Goal: Transaction & Acquisition: Download file/media

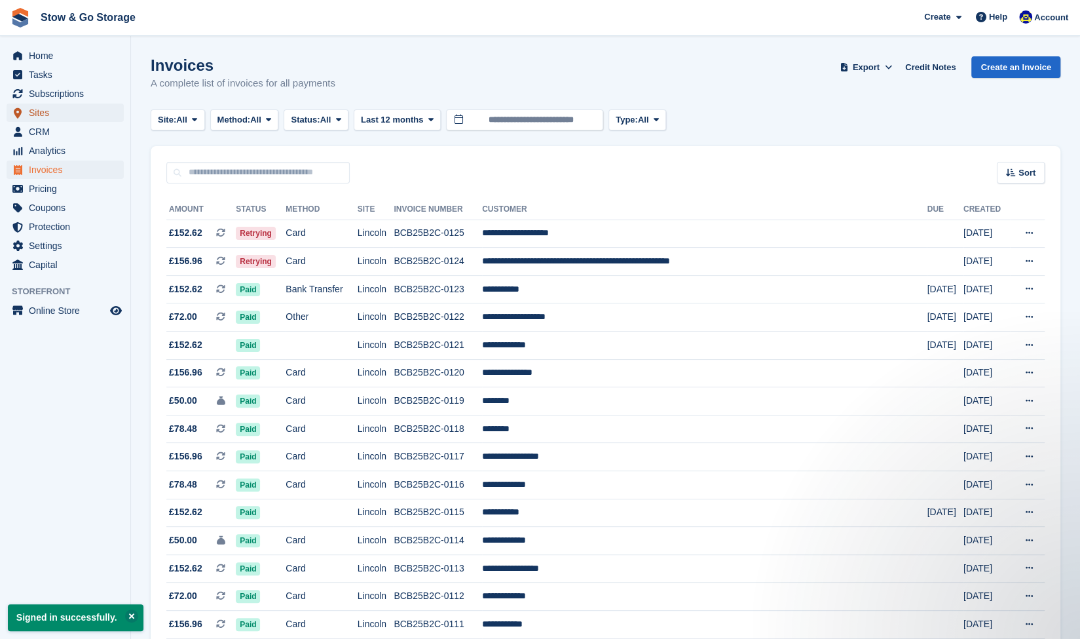
click at [69, 119] on span "Sites" at bounding box center [68, 113] width 79 height 18
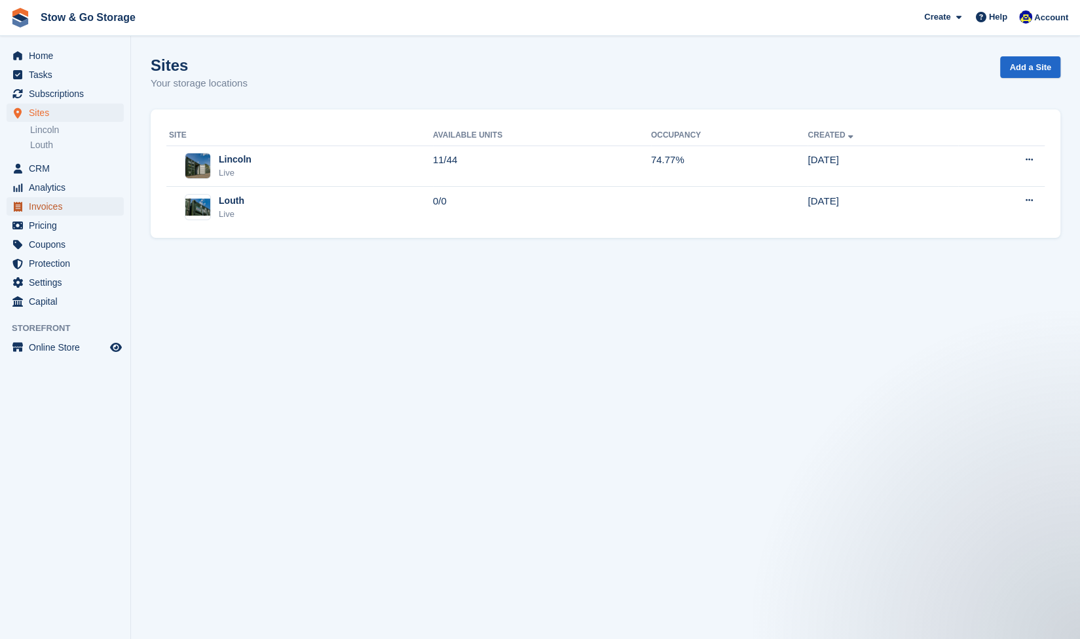
click at [68, 204] on span "Invoices" at bounding box center [68, 206] width 79 height 18
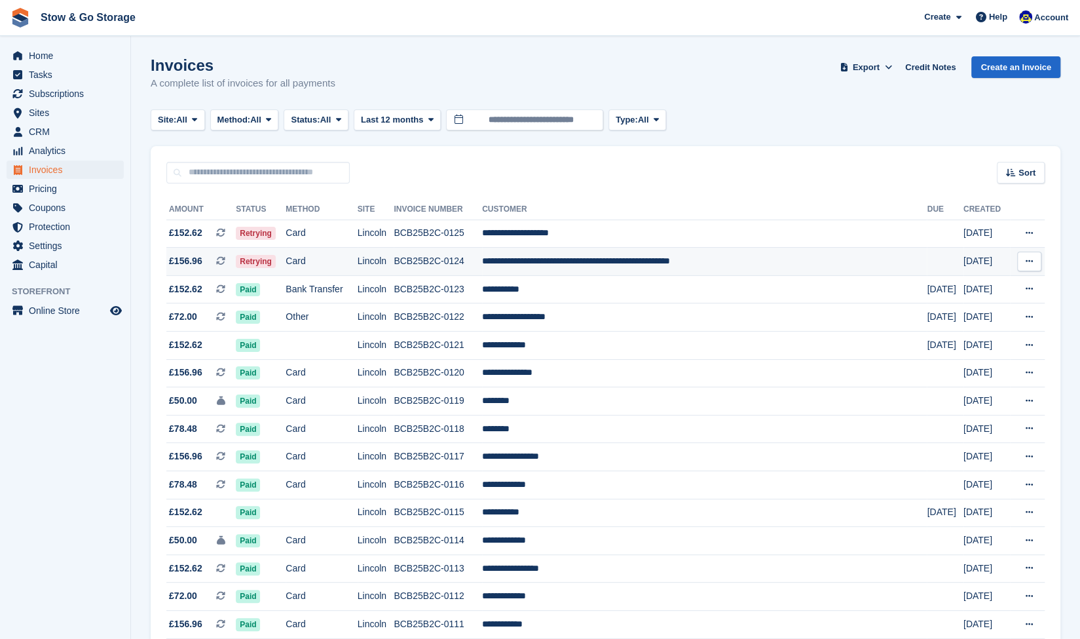
click at [335, 255] on td "Card" at bounding box center [321, 262] width 71 height 28
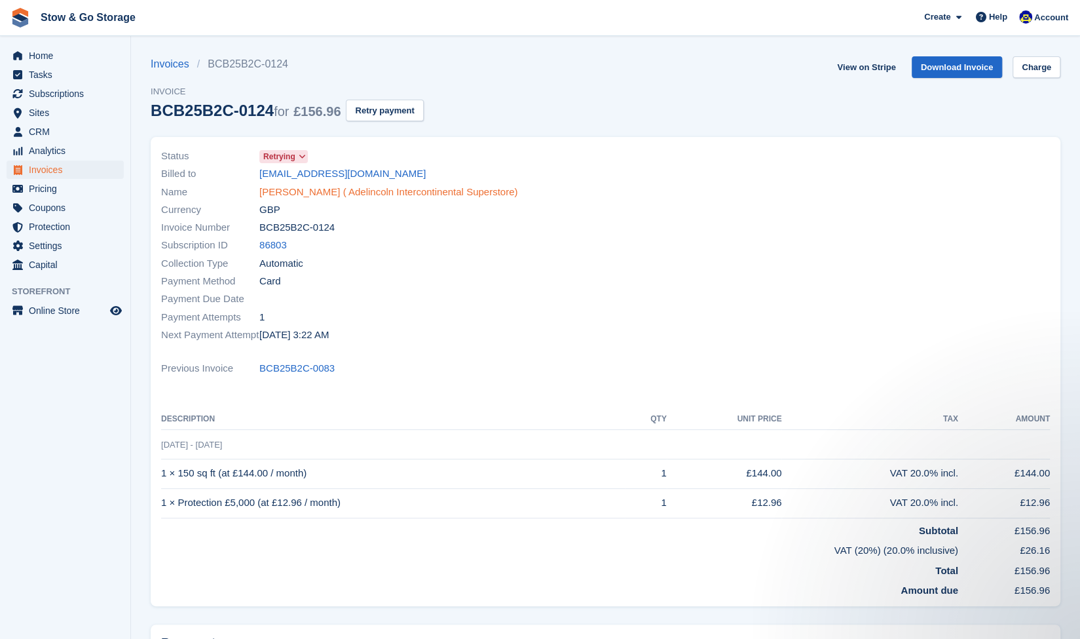
click at [312, 193] on link "[PERSON_NAME] ( Adelincoln Intercontinental Superstore)" at bounding box center [388, 192] width 258 height 15
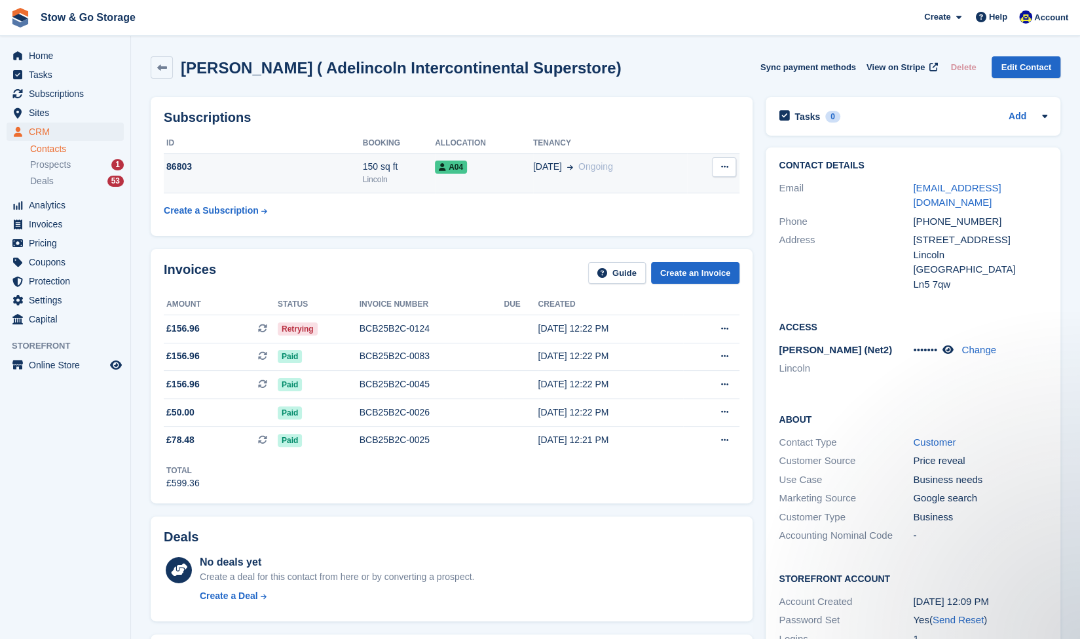
click at [721, 175] on button at bounding box center [724, 167] width 24 height 20
click at [553, 180] on td "20 May Ongoing" at bounding box center [610, 173] width 154 height 40
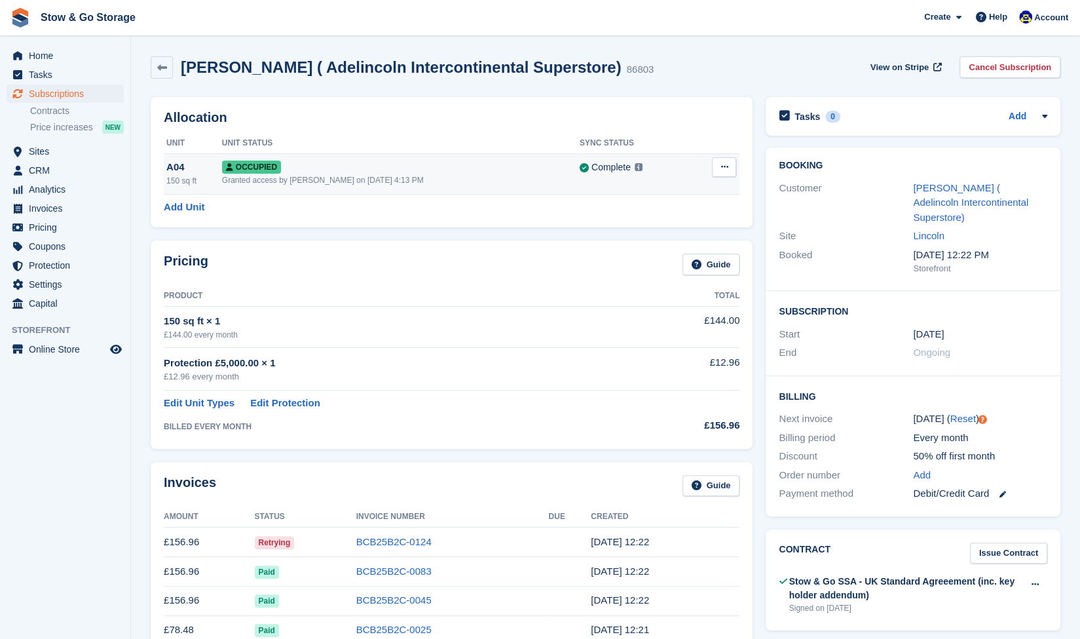
click at [728, 177] on td "Overlock Repossess Deallocate" at bounding box center [715, 173] width 48 height 41
click at [723, 168] on icon at bounding box center [724, 166] width 7 height 9
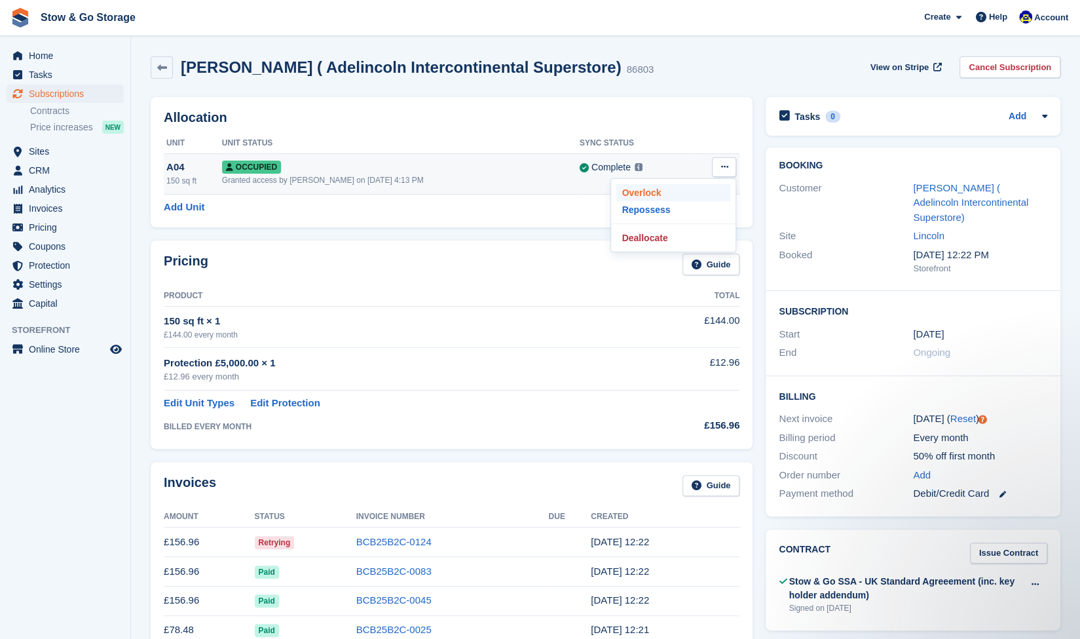
click at [668, 197] on p "Overlock" at bounding box center [673, 192] width 114 height 17
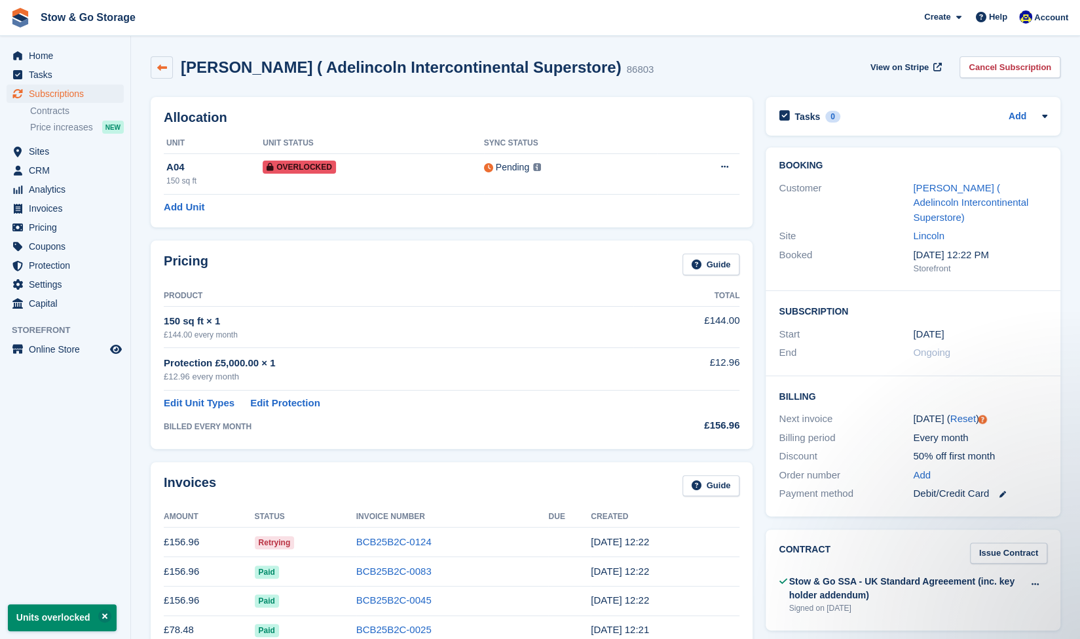
click at [168, 73] on link at bounding box center [162, 67] width 22 height 22
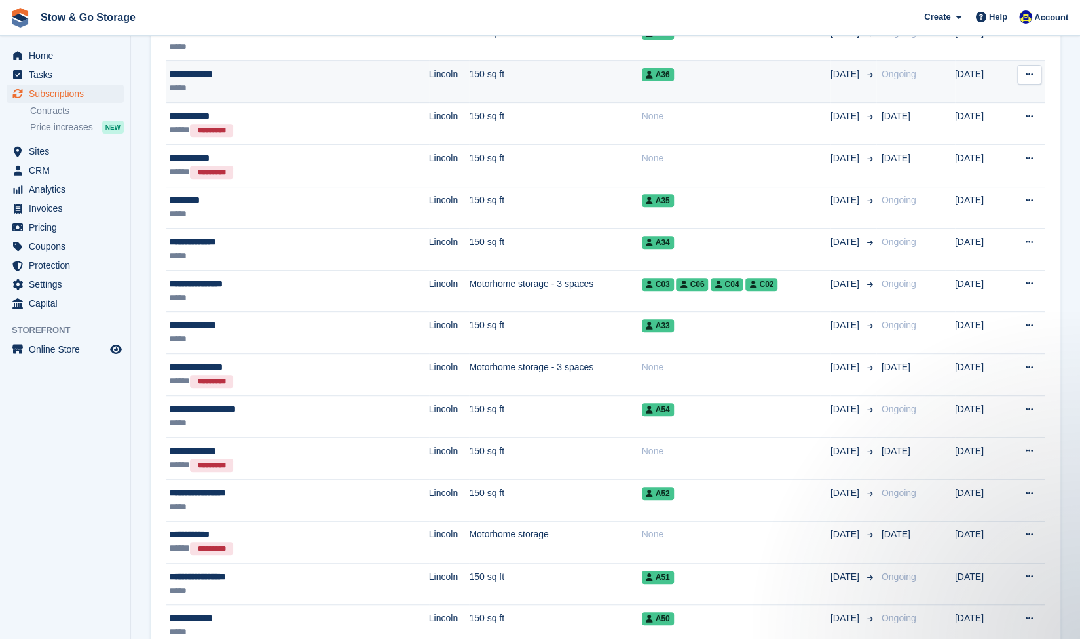
scroll to position [331, 0]
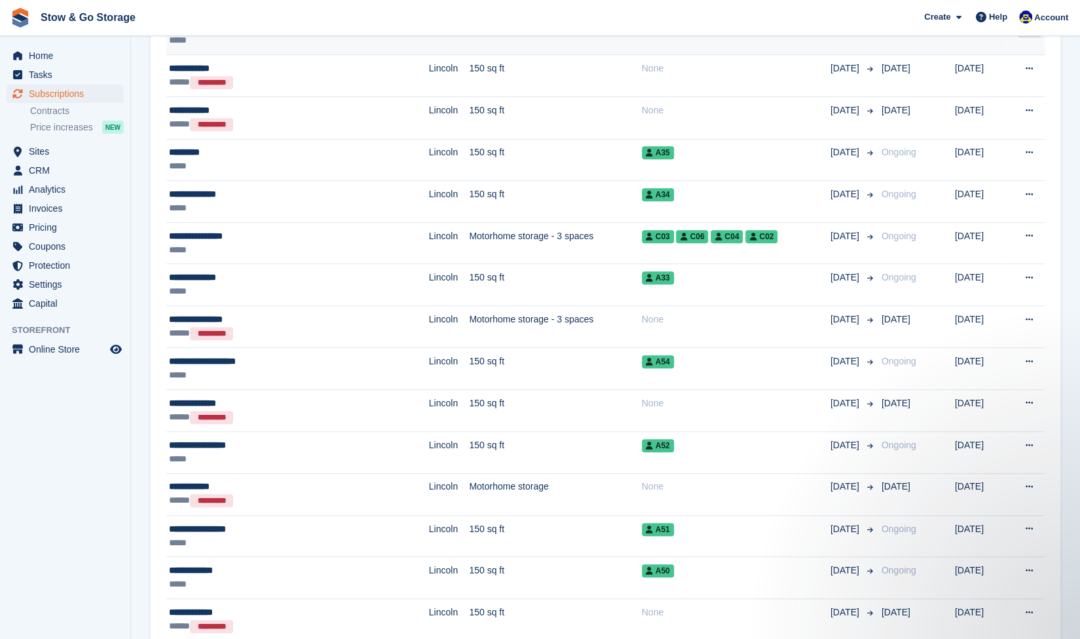
click at [243, 368] on div "*****" at bounding box center [262, 375] width 187 height 14
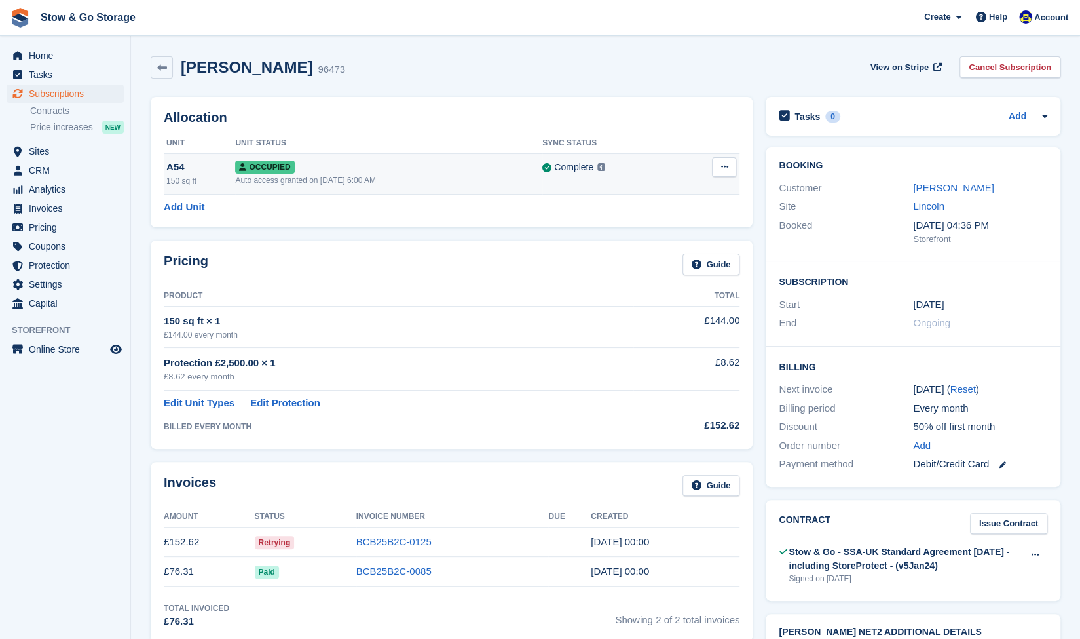
click at [721, 165] on icon at bounding box center [724, 166] width 7 height 9
click at [683, 195] on p "Overlock" at bounding box center [673, 192] width 114 height 17
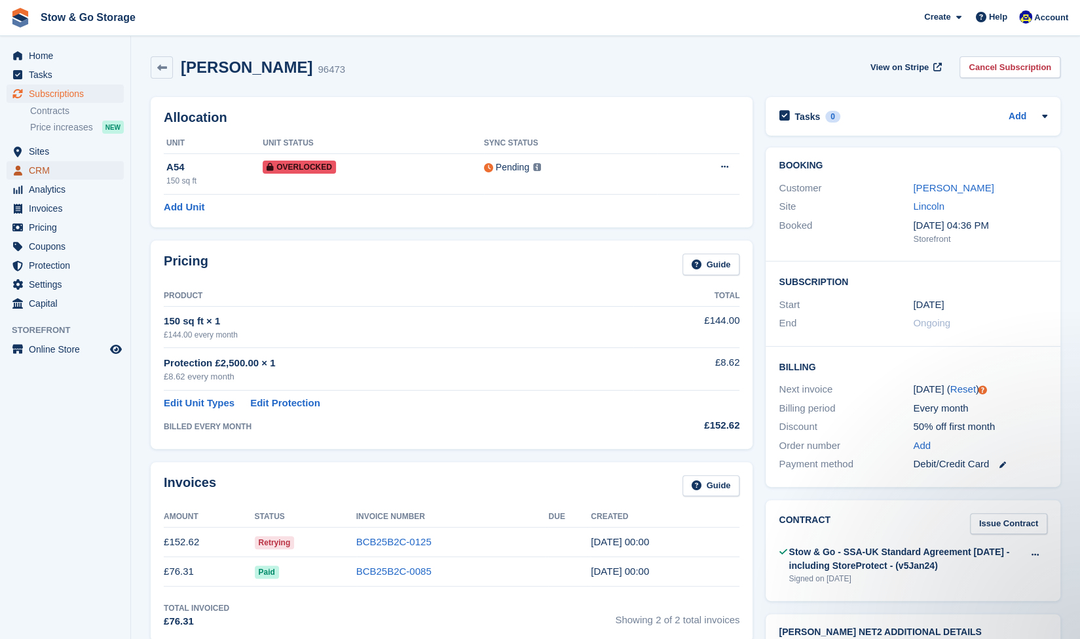
click at [62, 169] on span "CRM" at bounding box center [68, 170] width 79 height 18
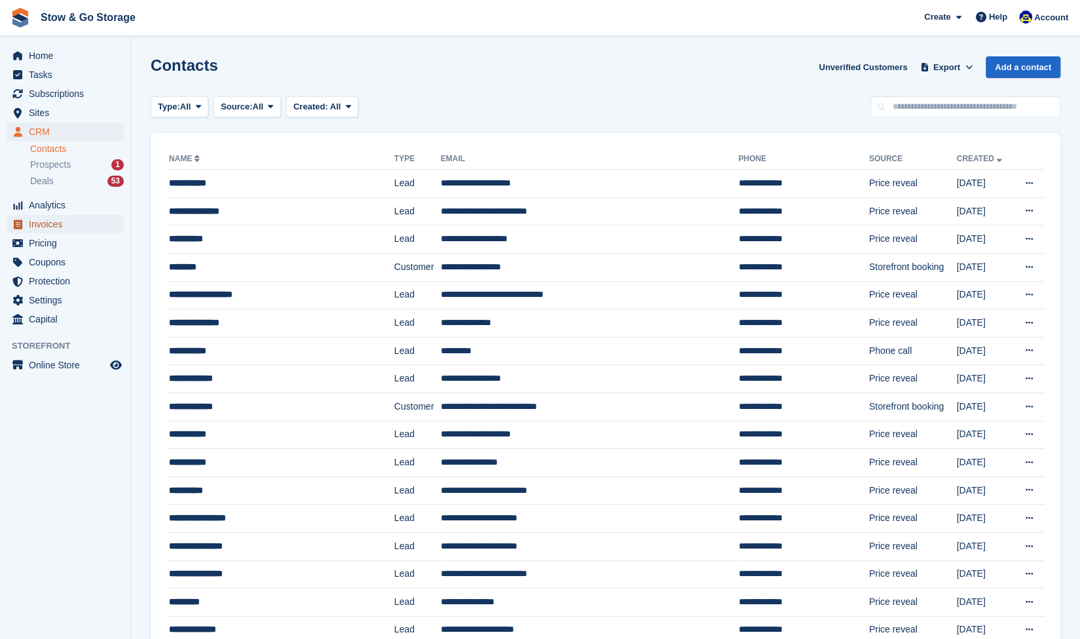
click at [84, 225] on span "Invoices" at bounding box center [68, 224] width 79 height 18
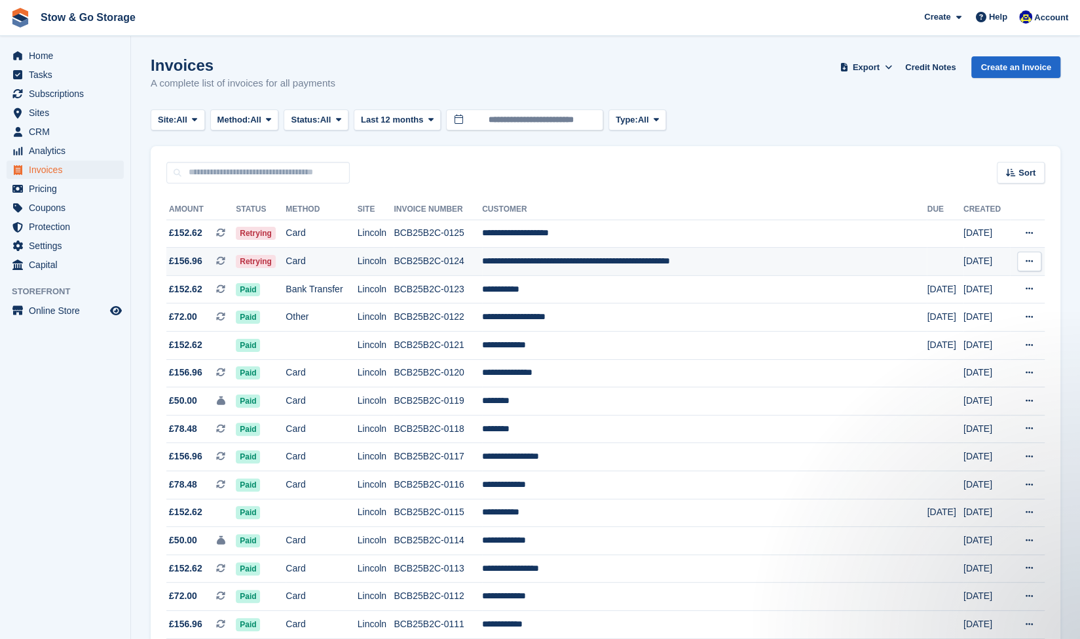
click at [394, 262] on td "Lincoln" at bounding box center [376, 262] width 37 height 28
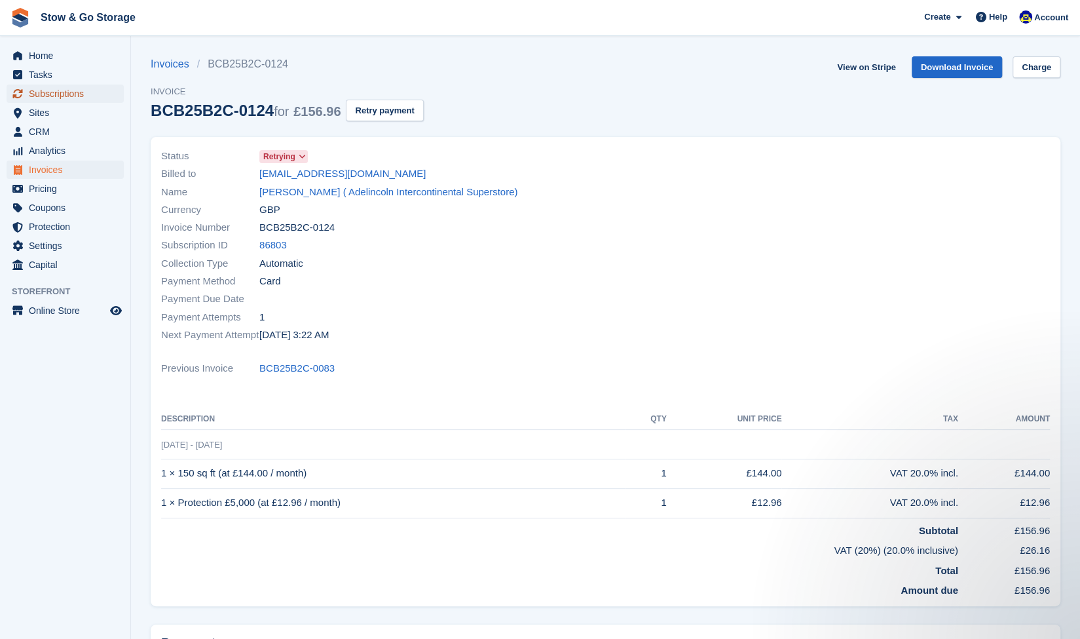
click at [70, 95] on span "Subscriptions" at bounding box center [68, 94] width 79 height 18
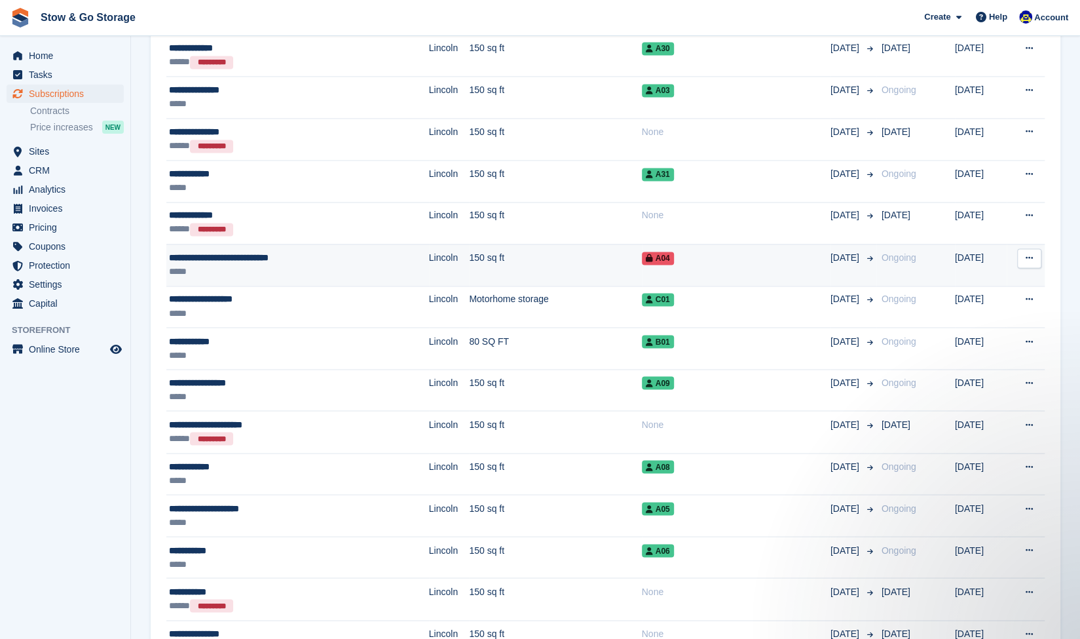
scroll to position [1311, 0]
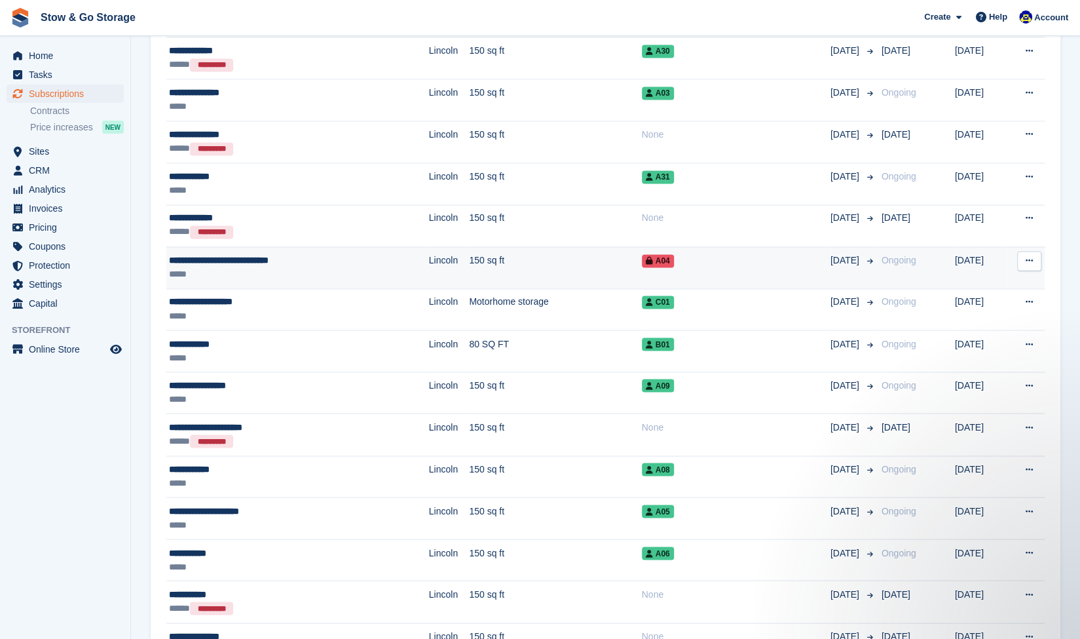
click at [261, 278] on td "**********" at bounding box center [297, 267] width 263 height 42
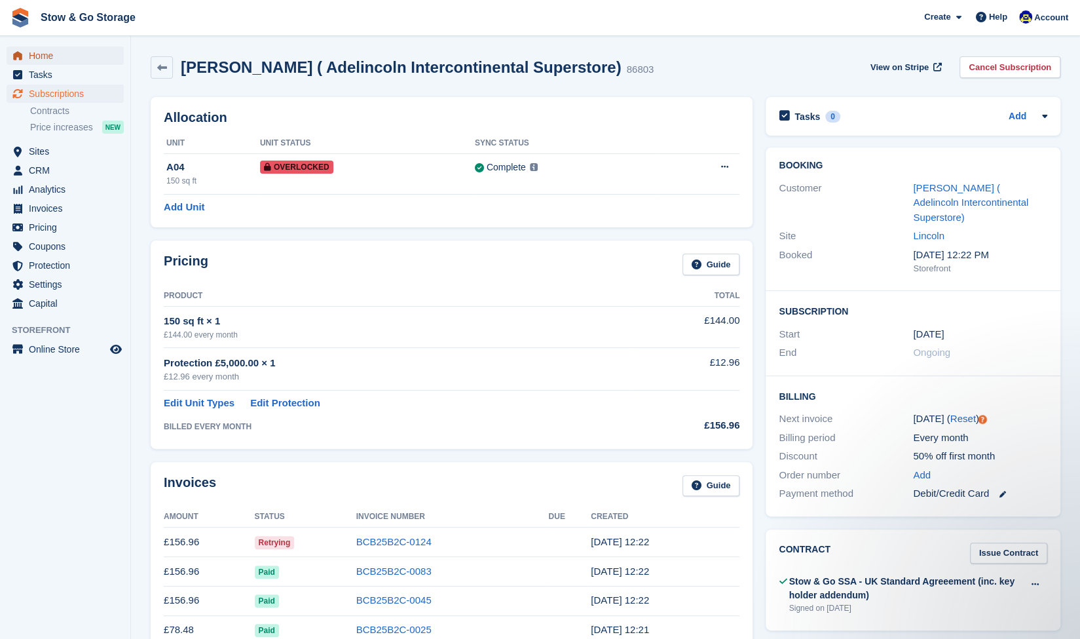
click at [60, 64] on span "Home" at bounding box center [68, 56] width 79 height 18
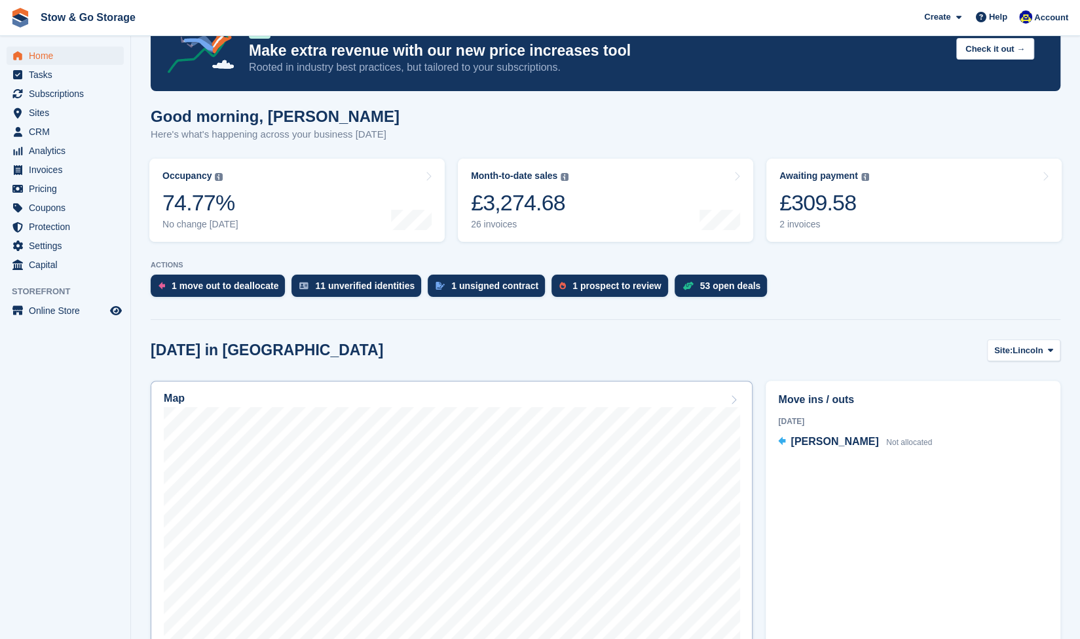
scroll to position [63, 0]
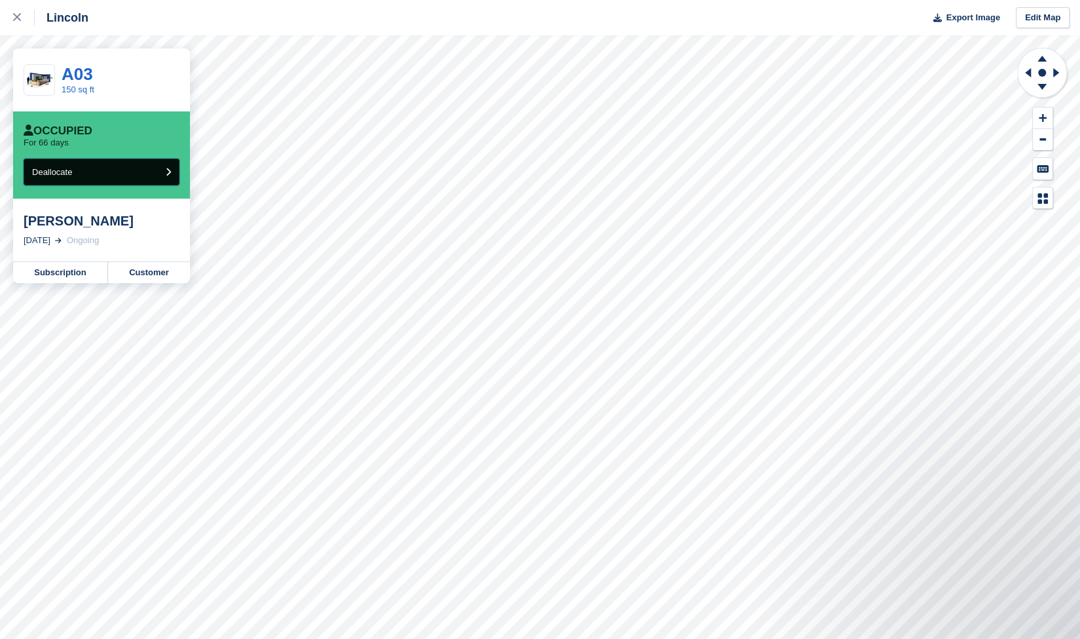
click at [121, 176] on button "Deallocate" at bounding box center [102, 172] width 156 height 27
click at [147, 273] on link "Customer" at bounding box center [149, 272] width 82 height 21
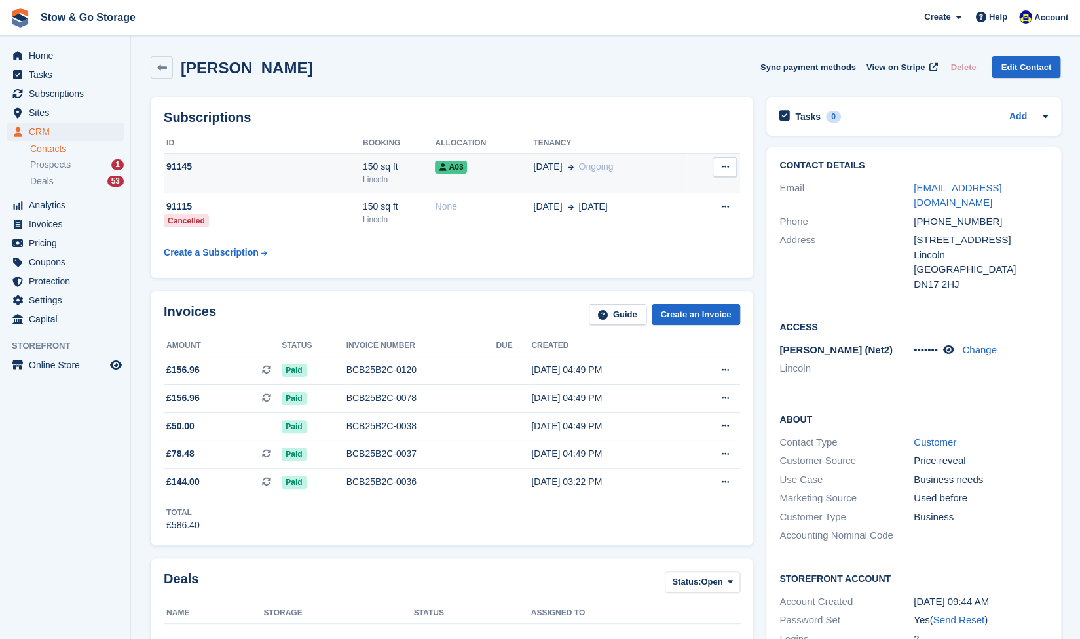
click at [719, 167] on button at bounding box center [725, 167] width 24 height 20
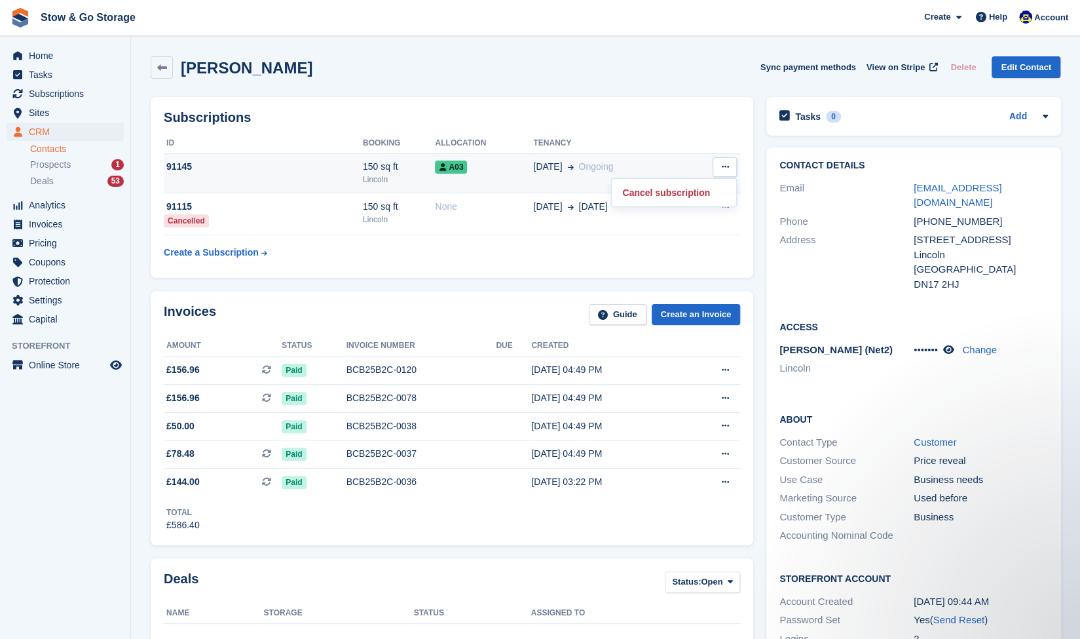
click at [540, 178] on td "16 Jun Ongoing" at bounding box center [610, 173] width 154 height 40
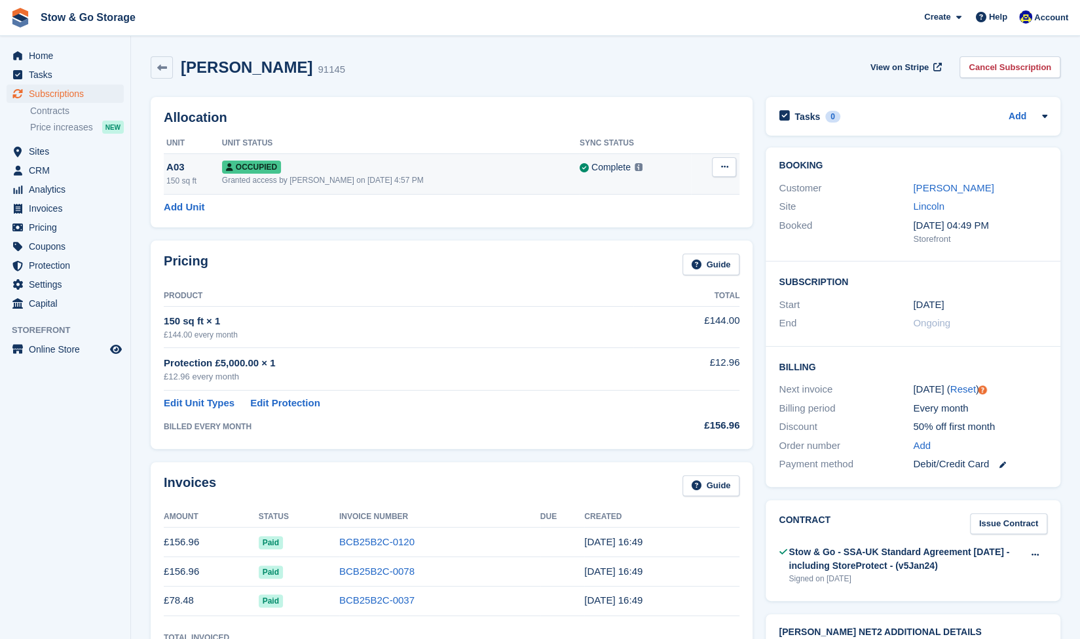
click at [730, 170] on button at bounding box center [724, 167] width 24 height 20
click at [655, 194] on p "Overlock" at bounding box center [673, 192] width 114 height 17
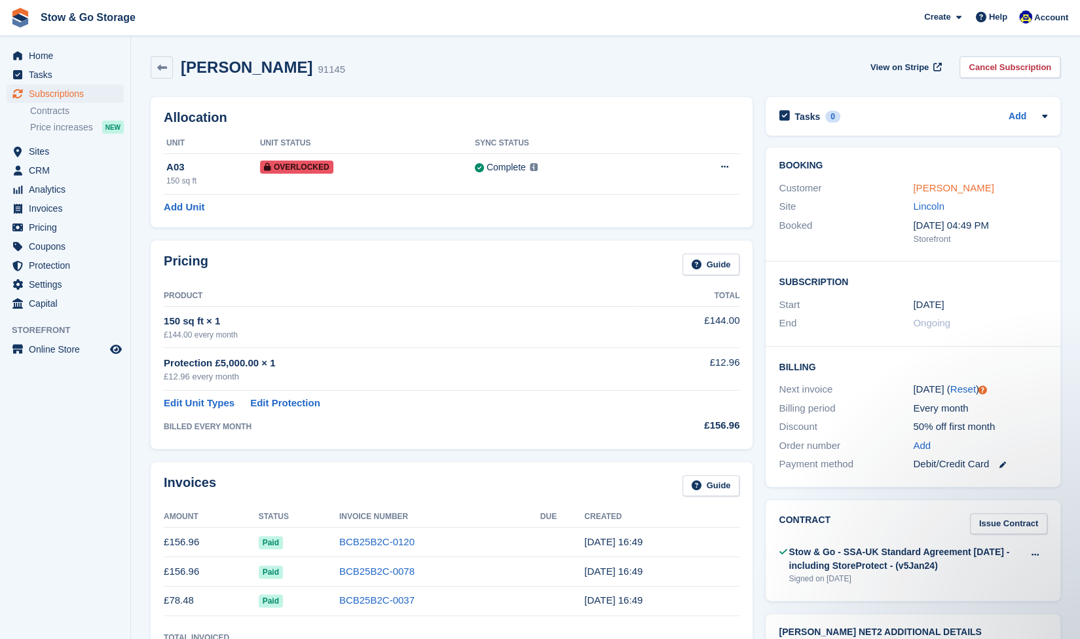
click at [945, 183] on link "Titilayo Corser" at bounding box center [953, 187] width 81 height 11
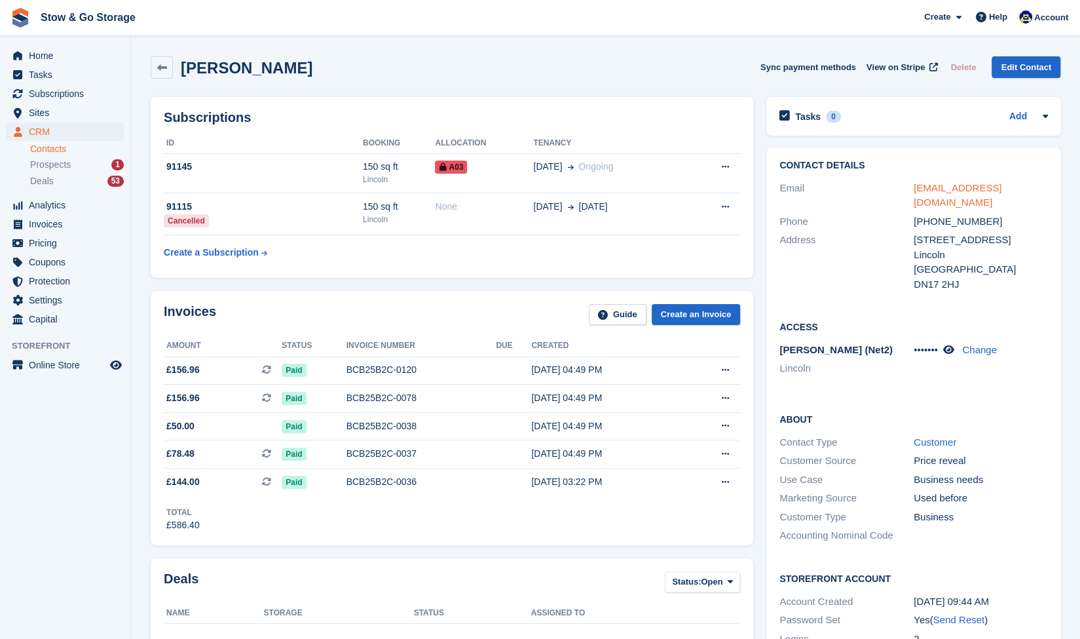
click at [971, 189] on link "roxsam2012@gmail.com" at bounding box center [958, 195] width 88 height 26
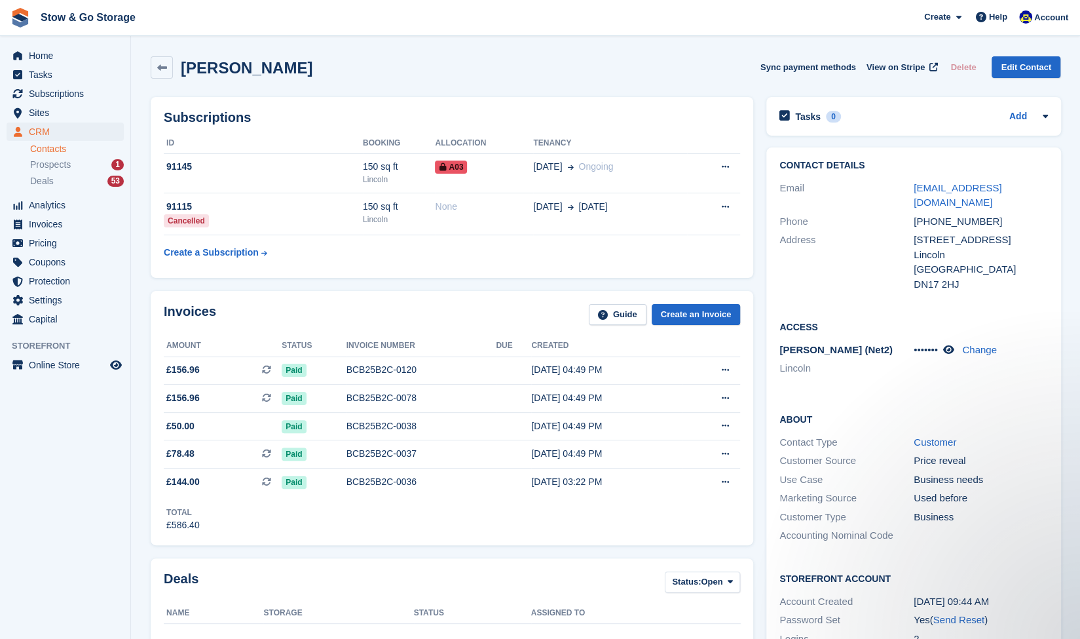
click at [198, 70] on h2 "Titilayo Corser" at bounding box center [247, 68] width 132 height 18
copy h2 "Titilayo"
click at [165, 68] on icon at bounding box center [162, 68] width 10 height 10
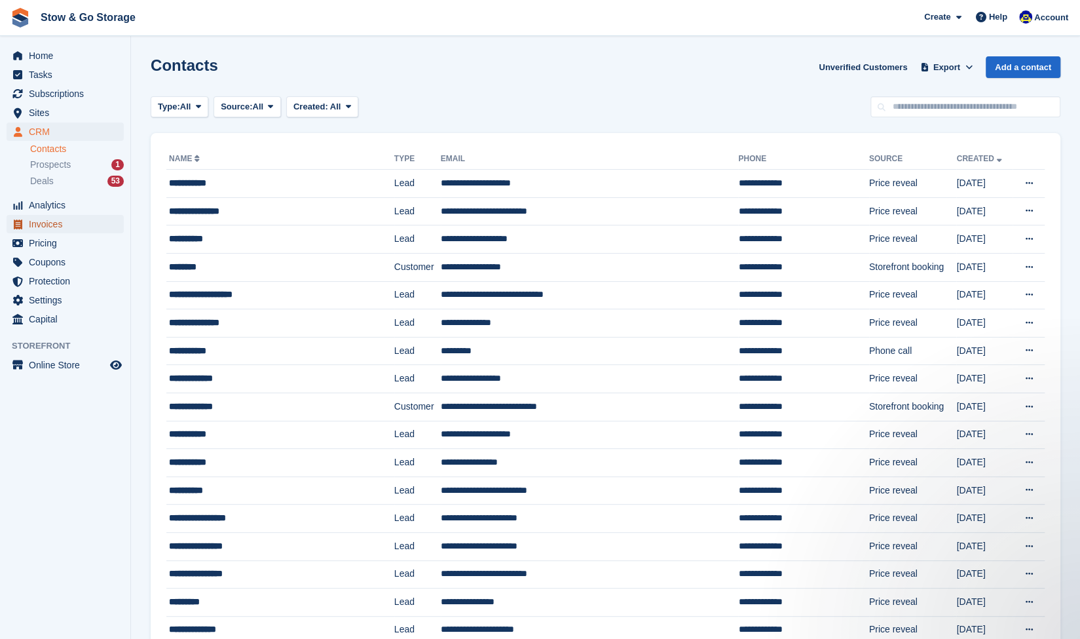
click at [81, 227] on span "Invoices" at bounding box center [68, 224] width 79 height 18
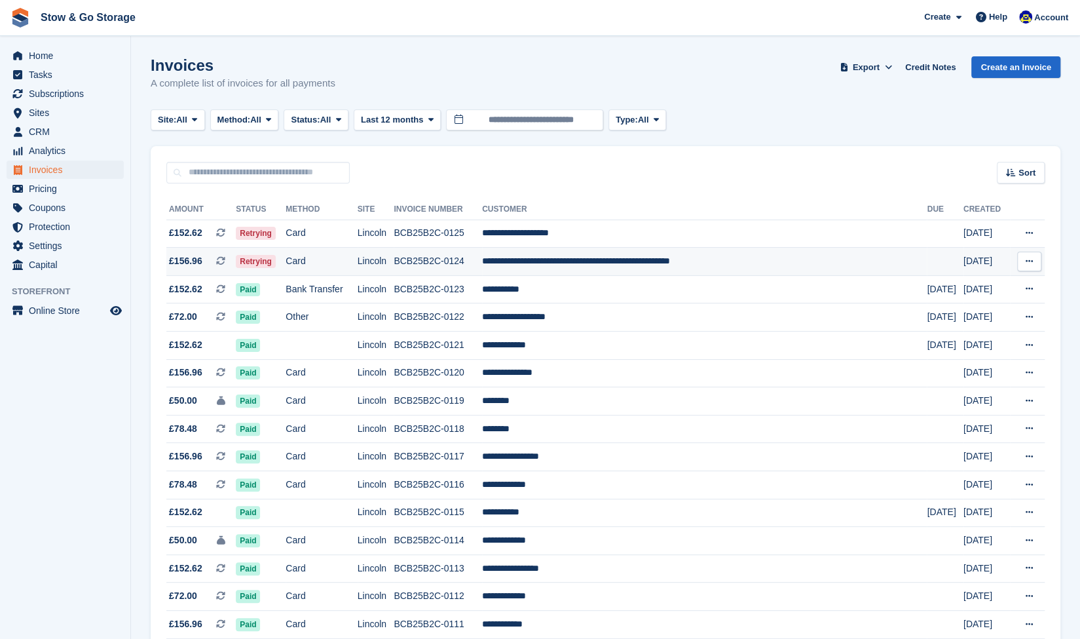
click at [323, 256] on td "Card" at bounding box center [321, 262] width 71 height 28
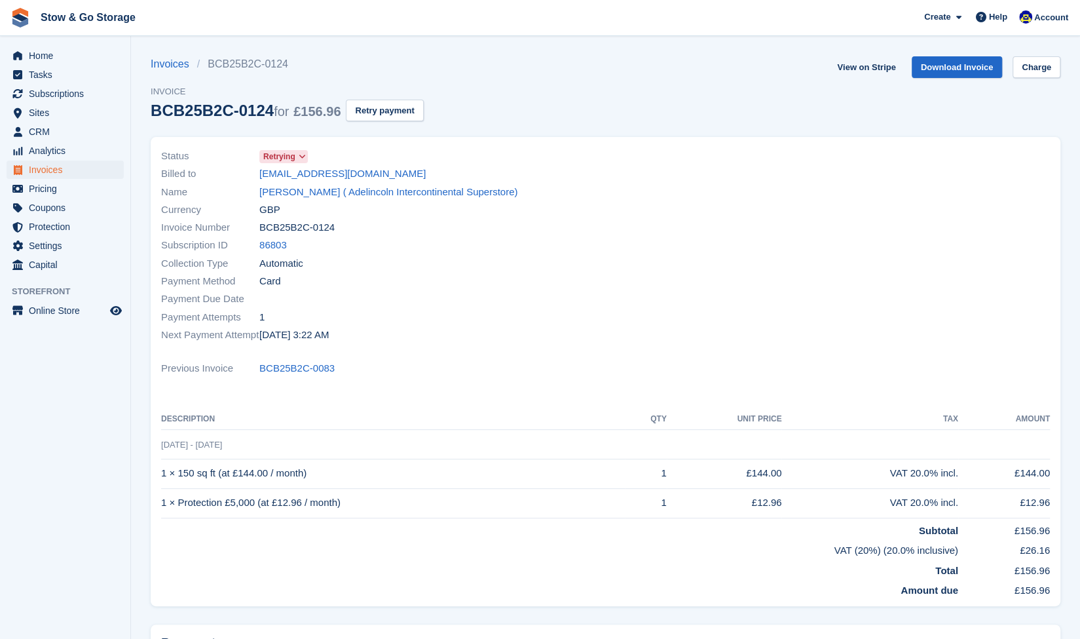
drag, startPoint x: 265, startPoint y: 112, endPoint x: 150, endPoint y: 113, distance: 115.3
click at [150, 113] on section "Invoices BCB25B2C-0124 Invoice BCB25B2C-0124 for £156.96 Retry payment View on …" at bounding box center [605, 394] width 949 height 789
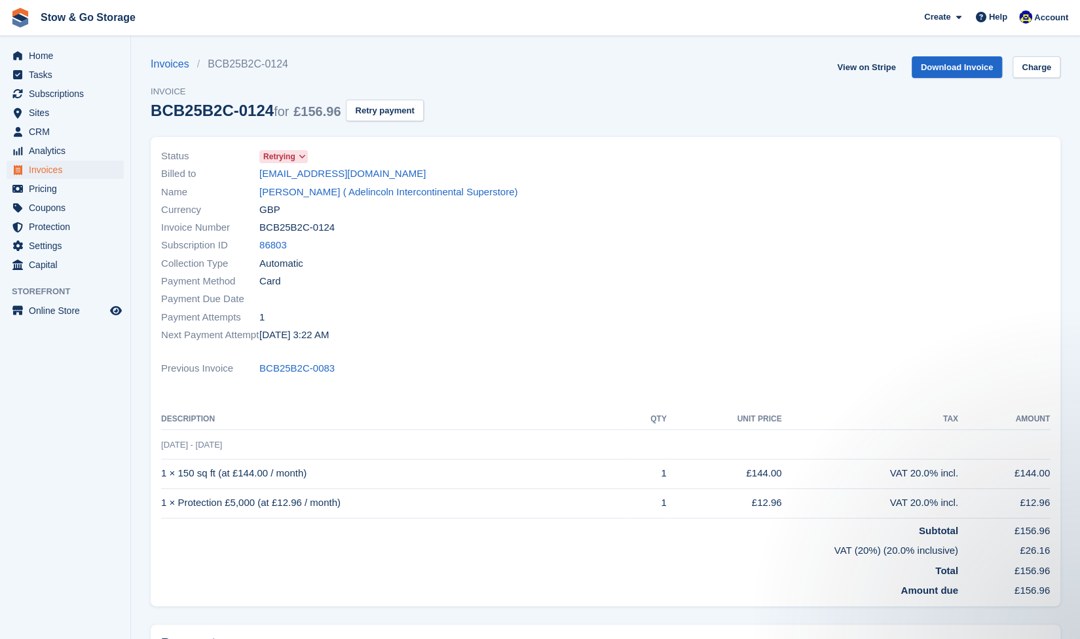
copy div "BCB25B2C-0124"
click at [943, 61] on link "Download Invoice" at bounding box center [957, 67] width 91 height 22
click at [53, 171] on span "Invoices" at bounding box center [68, 170] width 79 height 18
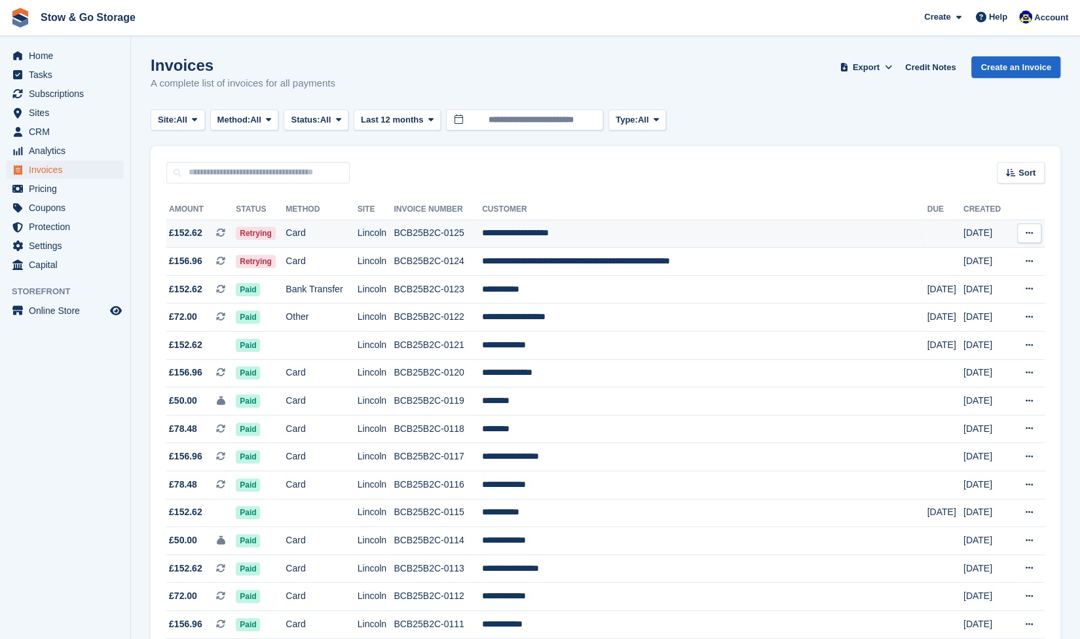
click at [286, 225] on td "Retrying" at bounding box center [261, 233] width 50 height 28
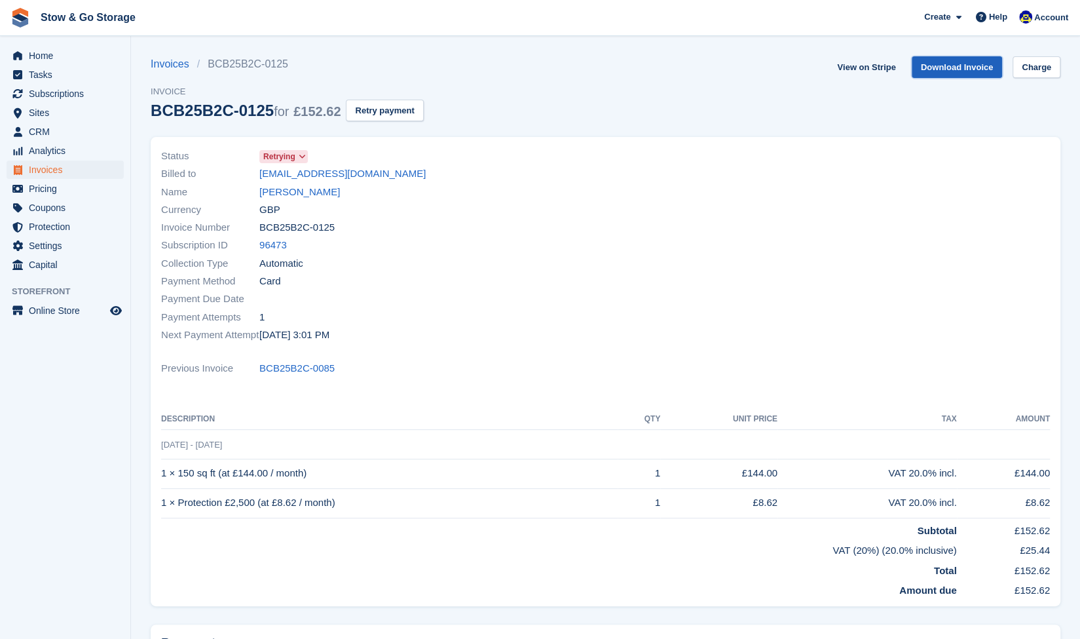
click at [965, 73] on link "Download Invoice" at bounding box center [957, 67] width 91 height 22
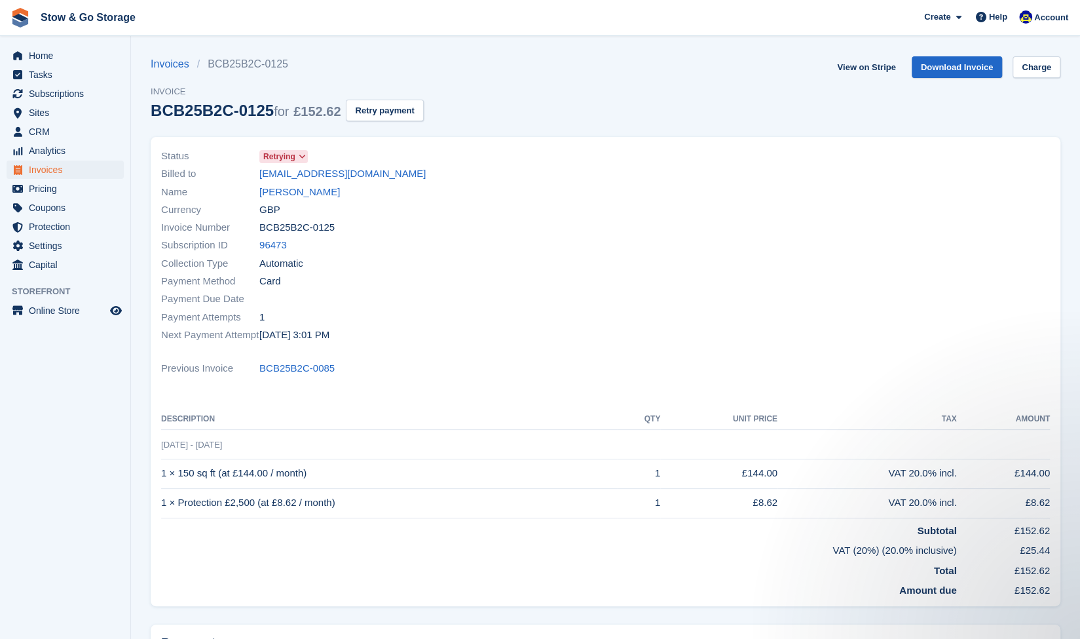
click at [429, 178] on div "Billed to [EMAIL_ADDRESS][DOMAIN_NAME]" at bounding box center [379, 174] width 437 height 18
click at [377, 168] on link "[EMAIL_ADDRESS][DOMAIN_NAME]" at bounding box center [342, 173] width 166 height 15
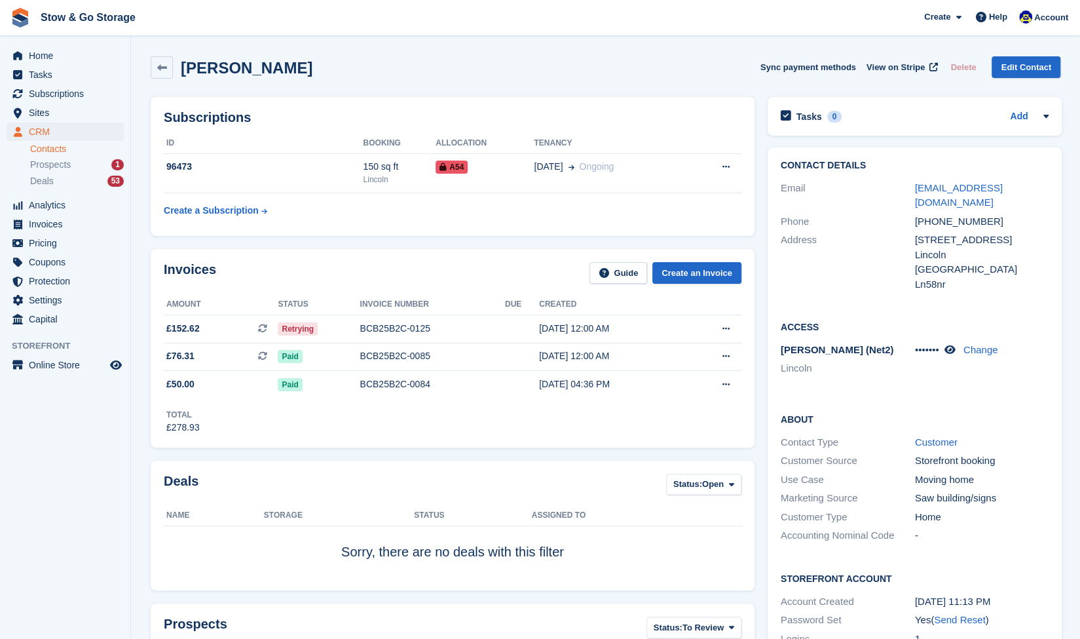
click at [936, 180] on div "Email [EMAIL_ADDRESS][DOMAIN_NAME]" at bounding box center [915, 195] width 269 height 33
click at [936, 180] on div "Email chrissielouiseclinkscales@gmail.com" at bounding box center [915, 195] width 269 height 33
click at [930, 188] on link "[EMAIL_ADDRESS][DOMAIN_NAME]" at bounding box center [959, 195] width 88 height 26
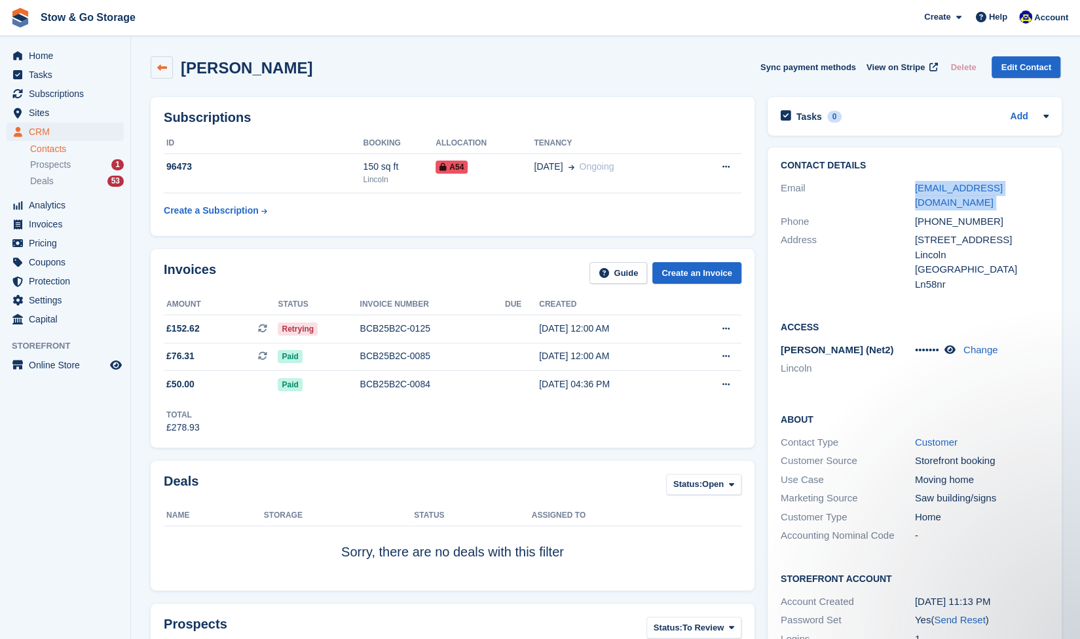
click at [170, 62] on link at bounding box center [162, 67] width 22 height 22
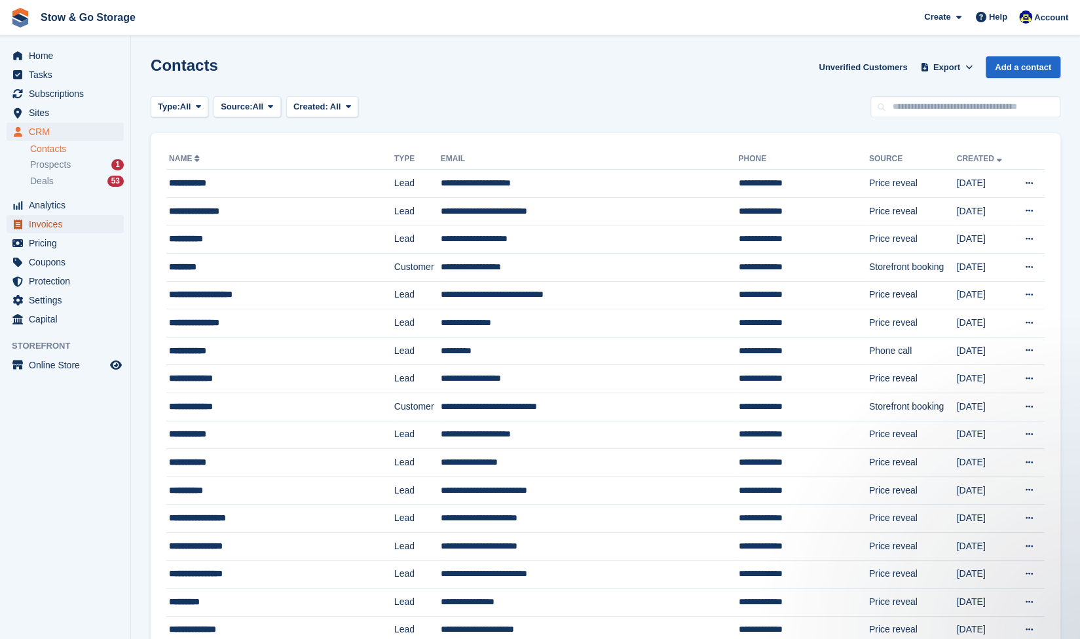
click at [63, 221] on span "Invoices" at bounding box center [68, 224] width 79 height 18
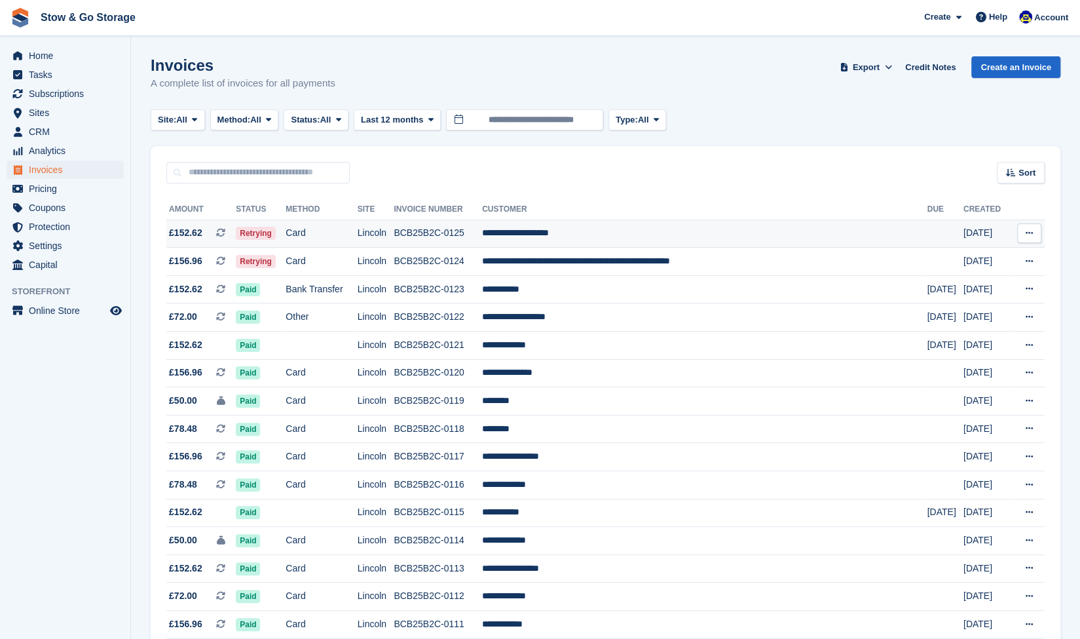
click at [316, 238] on td "Card" at bounding box center [321, 233] width 71 height 28
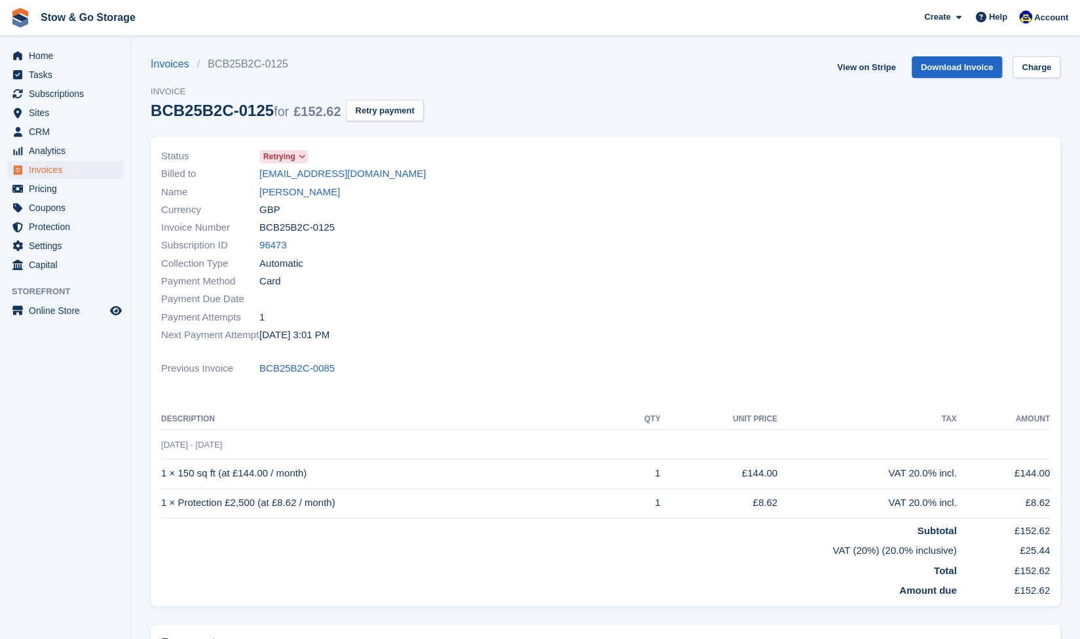
drag, startPoint x: 259, startPoint y: 113, endPoint x: 214, endPoint y: 109, distance: 45.4
click at [214, 109] on div "BCB25B2C-0125 for £152.62" at bounding box center [246, 111] width 190 height 18
click at [261, 112] on div "BCB25B2C-0125 for £152.62" at bounding box center [246, 111] width 190 height 18
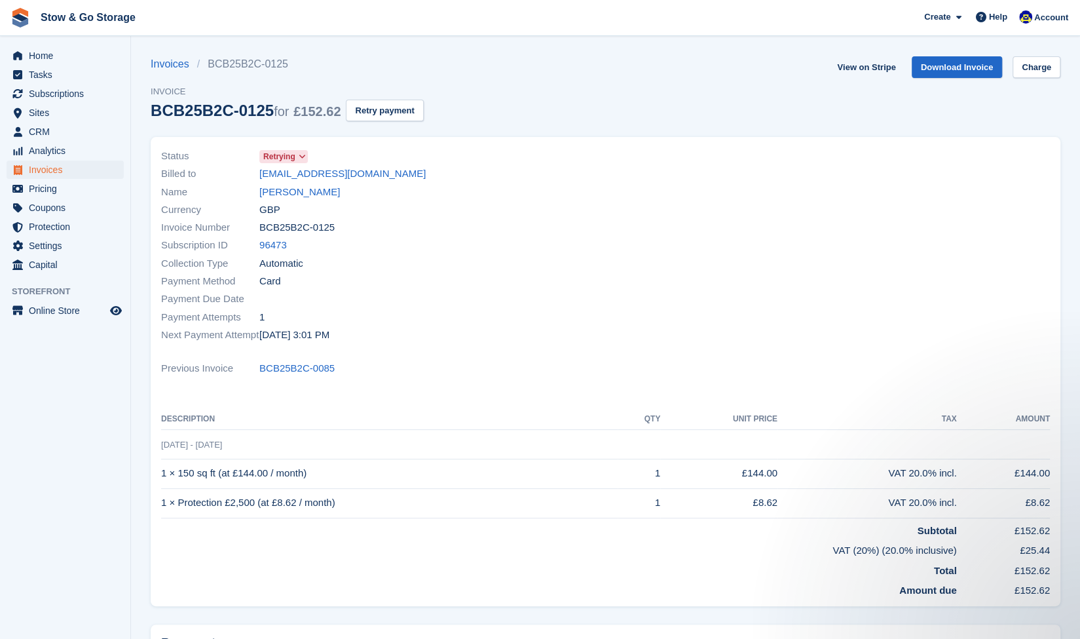
drag, startPoint x: 261, startPoint y: 112, endPoint x: 152, endPoint y: 115, distance: 109.5
click at [152, 115] on div "BCB25B2C-0125 for £152.62" at bounding box center [246, 111] width 190 height 18
copy div "BCB25B2C-0125"
